Goal: Task Accomplishment & Management: Complete application form

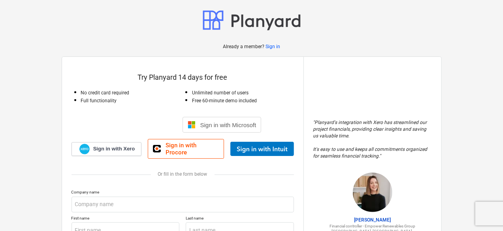
scroll to position [40, 0]
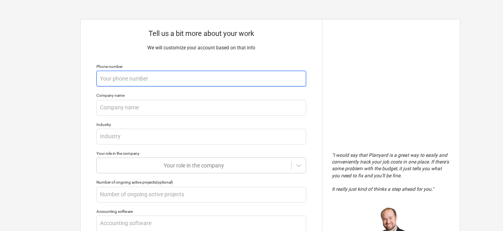
click at [203, 81] on input "text" at bounding box center [201, 79] width 210 height 16
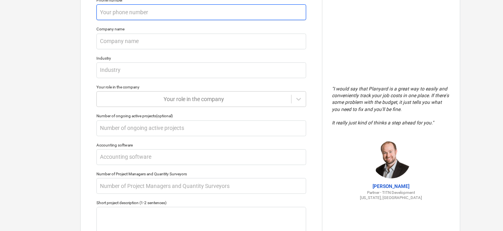
scroll to position [79, 0]
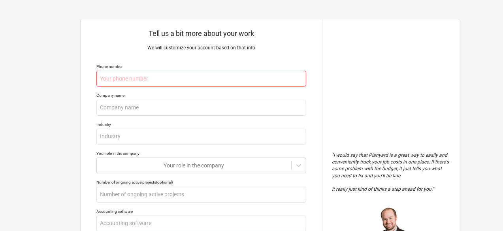
type textarea "x"
